Goal: Book appointment/travel/reservation

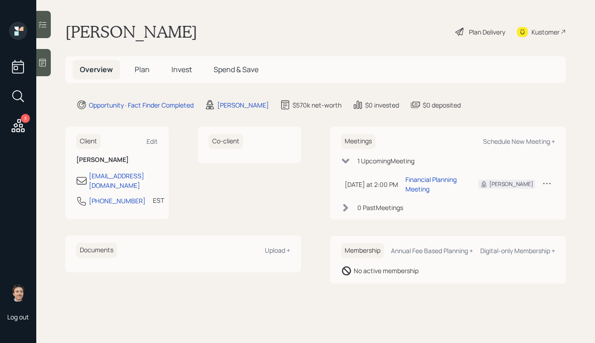
click at [543, 179] on icon at bounding box center [546, 183] width 9 height 9
click at [511, 196] on div "Reschedule" at bounding box center [518, 200] width 65 height 9
click at [544, 179] on icon at bounding box center [546, 183] width 9 height 9
click at [496, 207] on div "Cancel" at bounding box center [518, 209] width 65 height 9
click at [498, 142] on div "Schedule New Meeting +" at bounding box center [519, 141] width 72 height 9
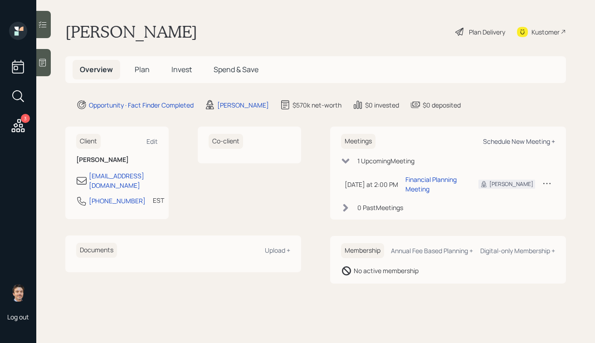
select select "ef6b64e1-8f62-4a74-b865-a7df4b35b836"
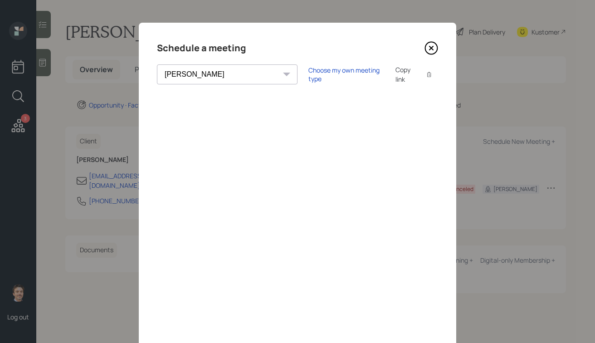
click at [434, 46] on icon at bounding box center [431, 48] width 14 height 14
